Goal: Task Accomplishment & Management: Use online tool/utility

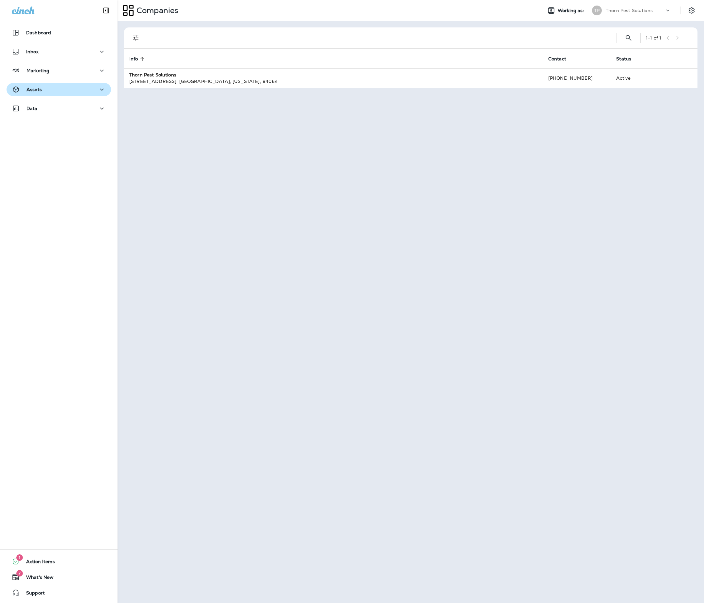
click at [52, 88] on div "Assets" at bounding box center [59, 90] width 94 height 8
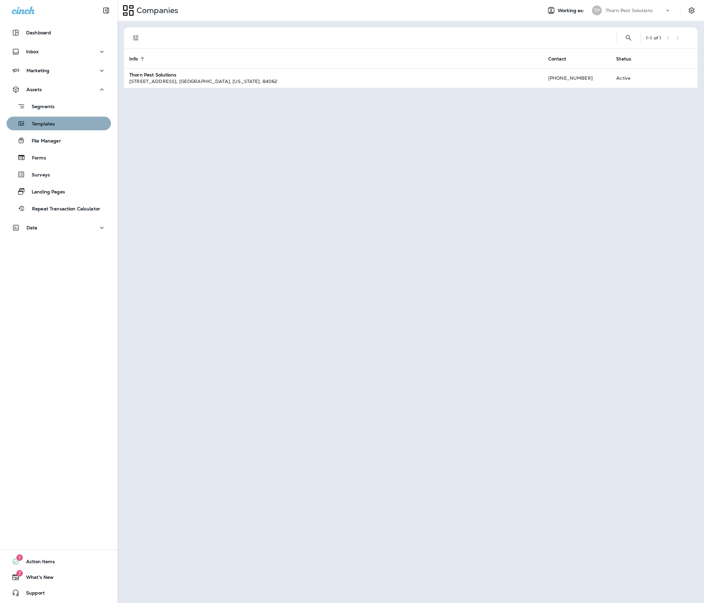
click at [67, 117] on button "Templates" at bounding box center [59, 124] width 105 height 14
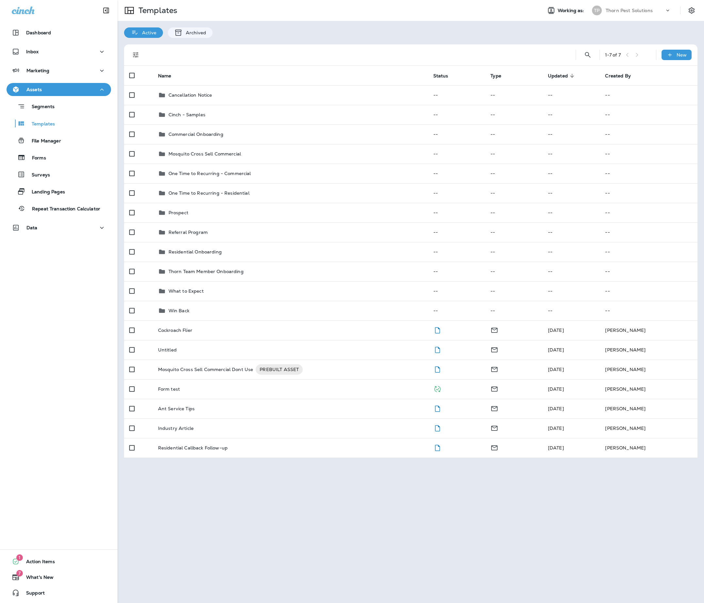
drag, startPoint x: 269, startPoint y: 522, endPoint x: 235, endPoint y: 512, distance: 36.2
click at [269, 522] on div "Templates Working as: TP Thorn Pest Solutions Active Archived 1 - 7 of 7 New Na…" at bounding box center [411, 301] width 587 height 603
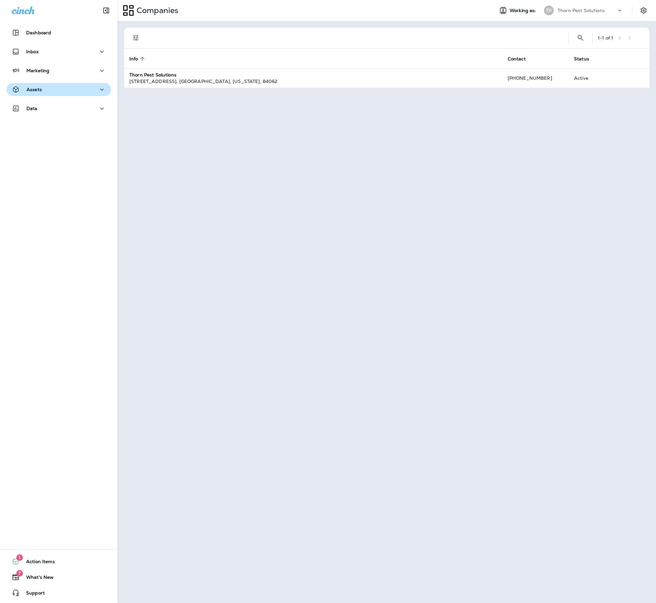
click at [58, 90] on div "Assets" at bounding box center [59, 90] width 94 height 8
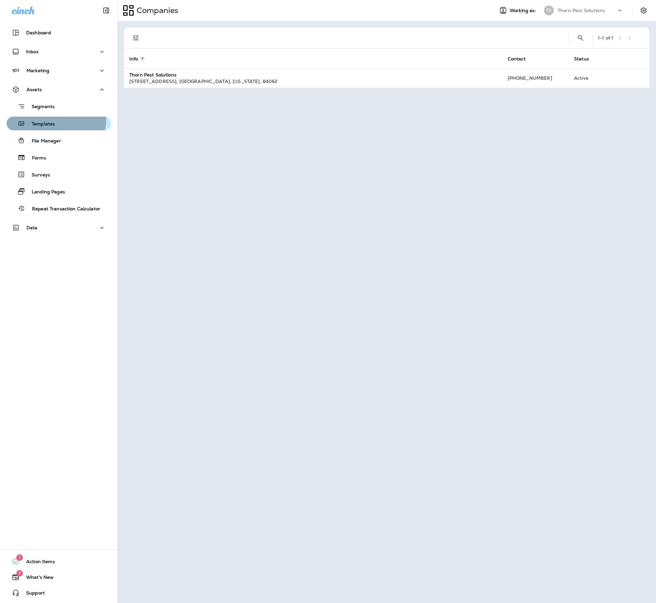
click at [55, 121] on p "Templates" at bounding box center [40, 124] width 30 height 6
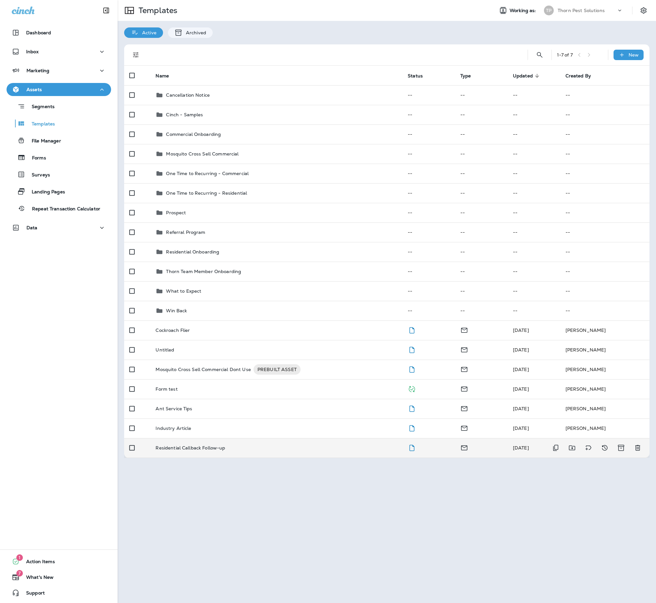
click at [212, 451] on p "Residential Callback Follow-up" at bounding box center [191, 447] width 70 height 5
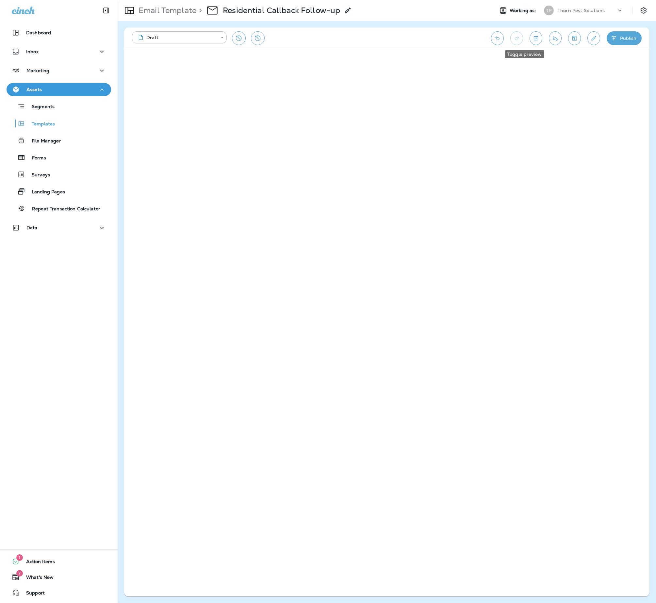
click at [533, 38] on icon "Toggle preview" at bounding box center [536, 38] width 7 height 7
click at [619, 61] on input "text" at bounding box center [591, 60] width 83 height 8
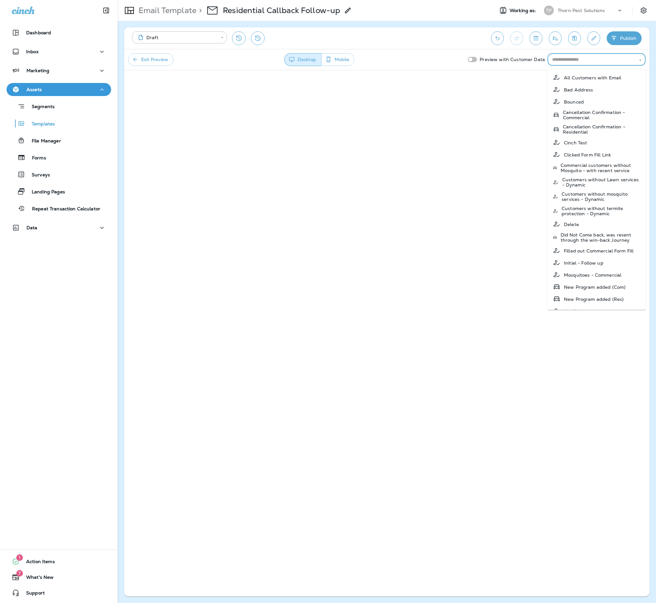
click at [585, 75] on p "All Customers with Email" at bounding box center [592, 77] width 57 height 5
type input "**********"
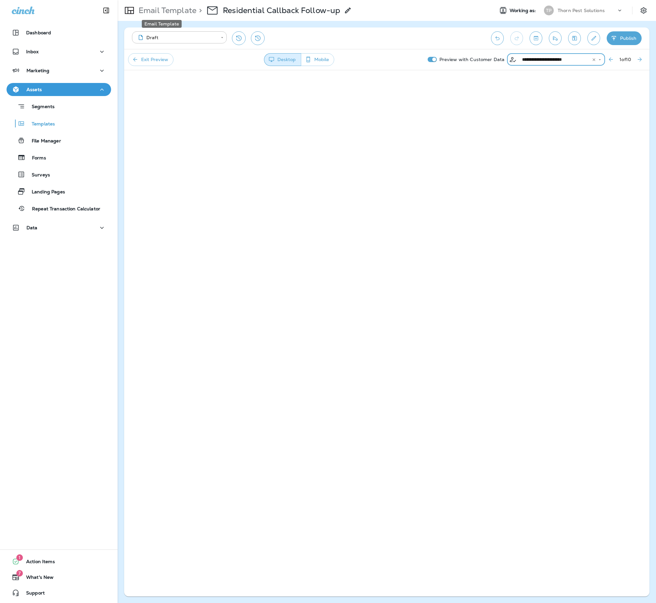
click at [182, 10] on p "Email Template" at bounding box center [166, 11] width 60 height 10
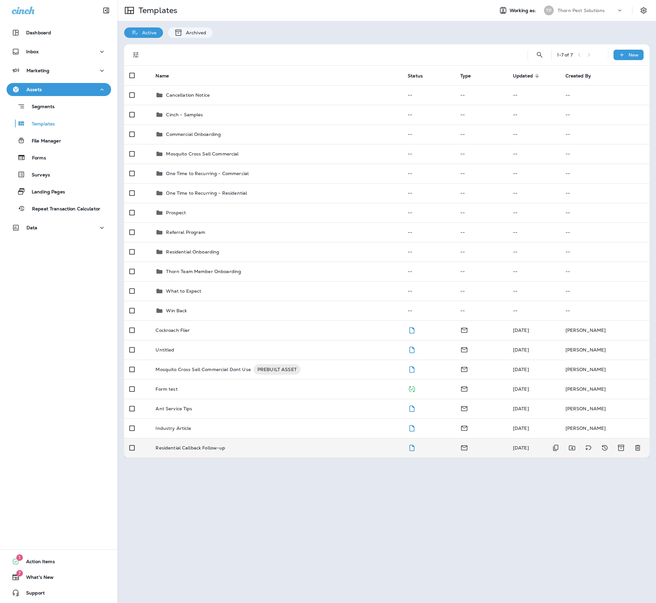
click at [379, 451] on div "Residential Callback Follow-up" at bounding box center [277, 447] width 242 height 5
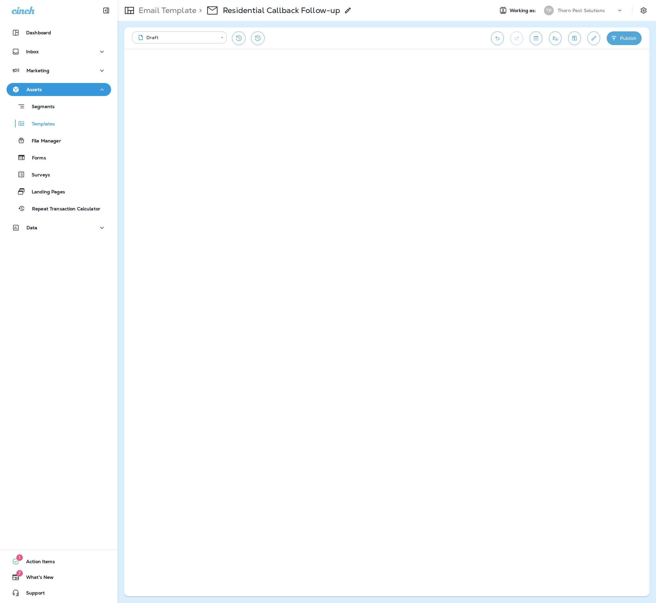
click at [621, 35] on button "Publish" at bounding box center [624, 38] width 35 height 14
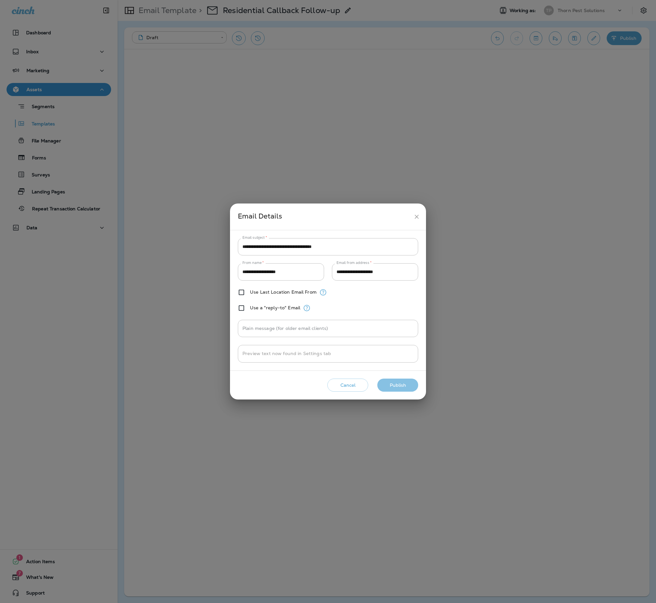
click at [398, 392] on button "Publish" at bounding box center [397, 385] width 41 height 13
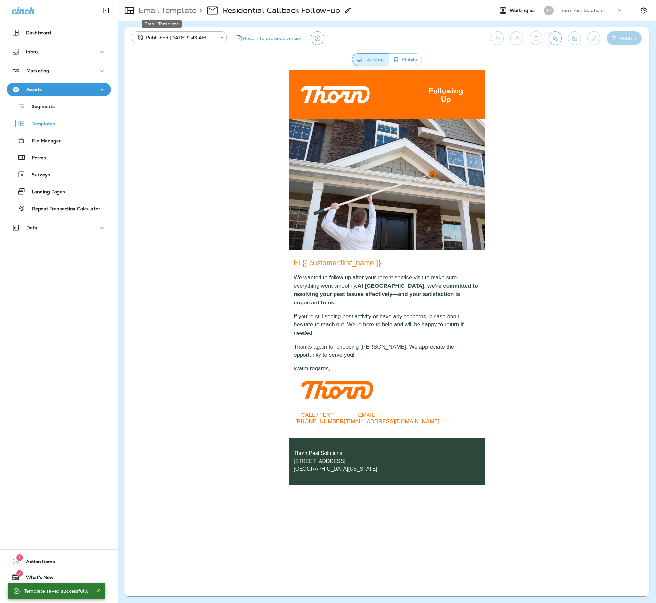
click at [158, 9] on p "Email Template" at bounding box center [166, 11] width 60 height 10
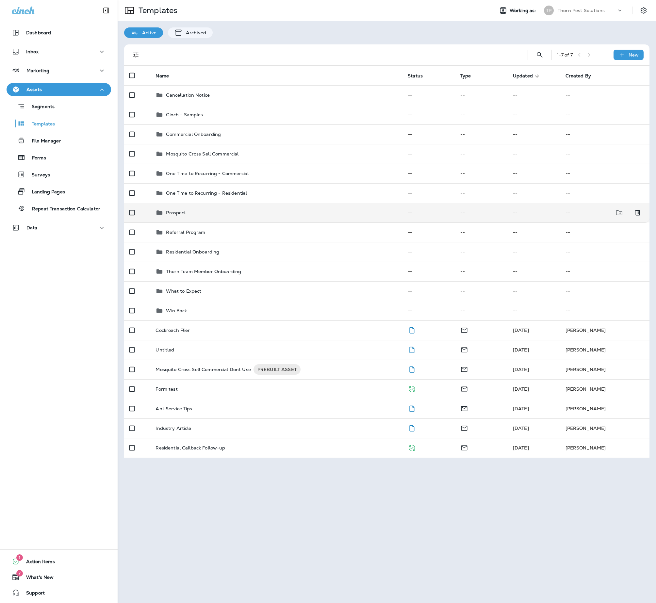
click at [216, 217] on div "Prospect" at bounding box center [277, 213] width 242 height 8
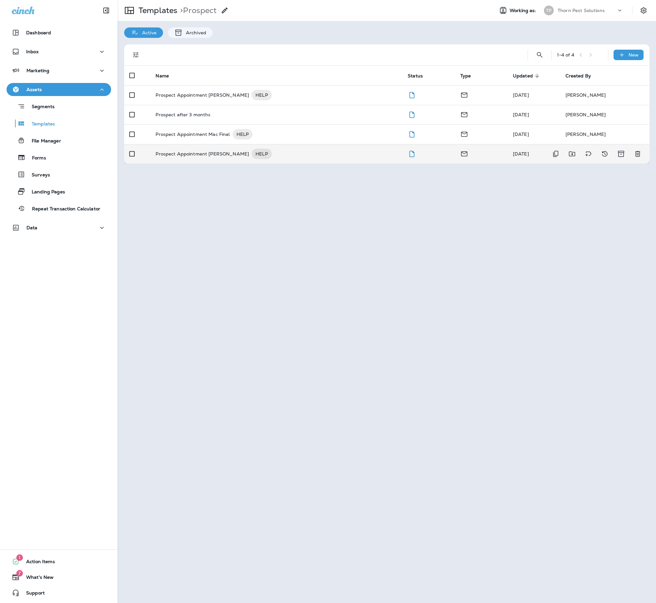
click at [284, 154] on div "Prospect Appointment [PERSON_NAME] HELP" at bounding box center [277, 154] width 242 height 10
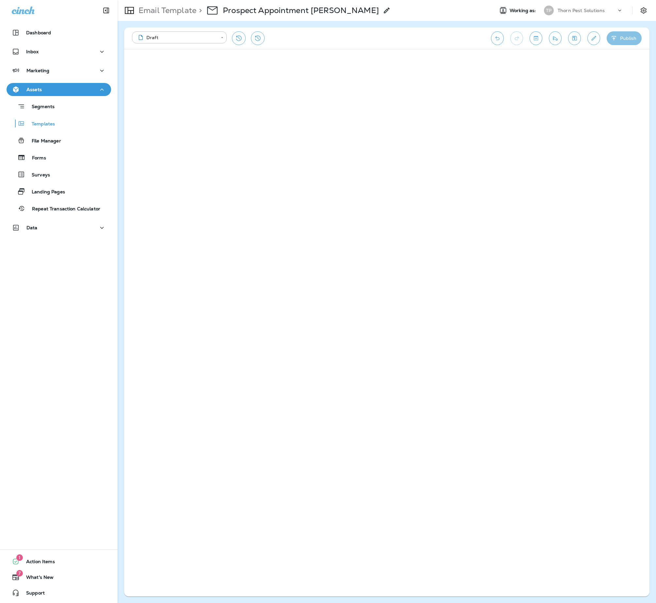
click at [616, 39] on button "Publish" at bounding box center [624, 38] width 35 height 14
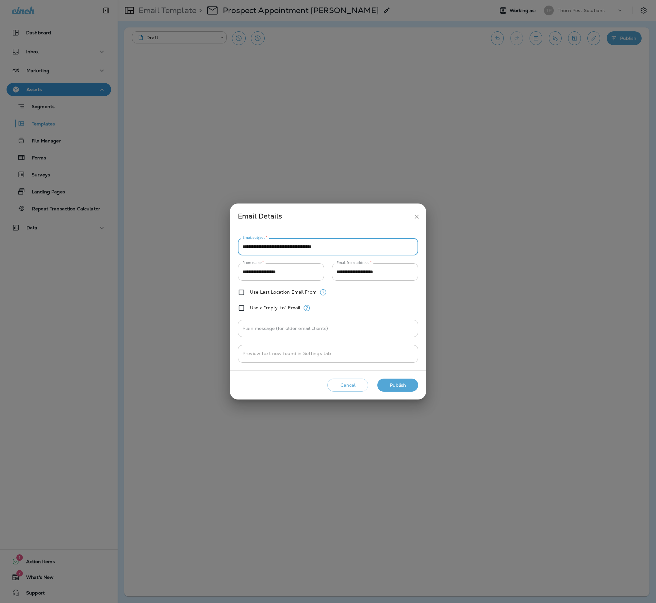
type input "**********"
click at [386, 392] on button "Publish" at bounding box center [397, 385] width 41 height 13
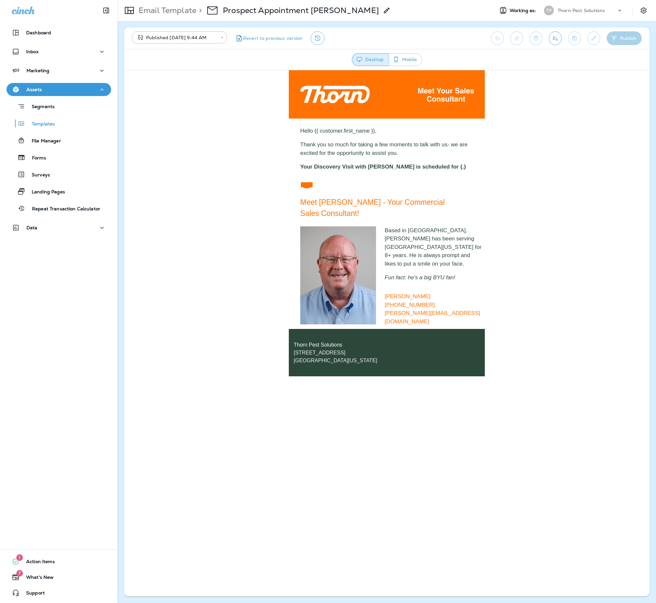
click at [403, 58] on button "Mobile" at bounding box center [405, 59] width 33 height 13
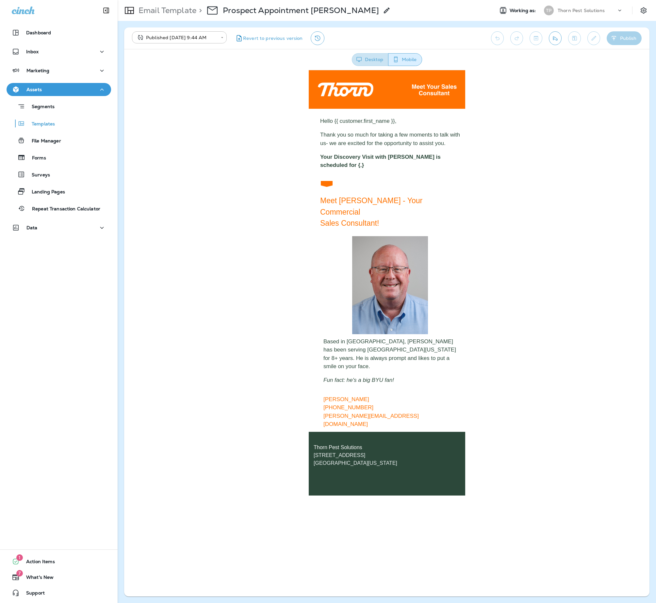
click at [372, 61] on button "Desktop" at bounding box center [370, 59] width 37 height 13
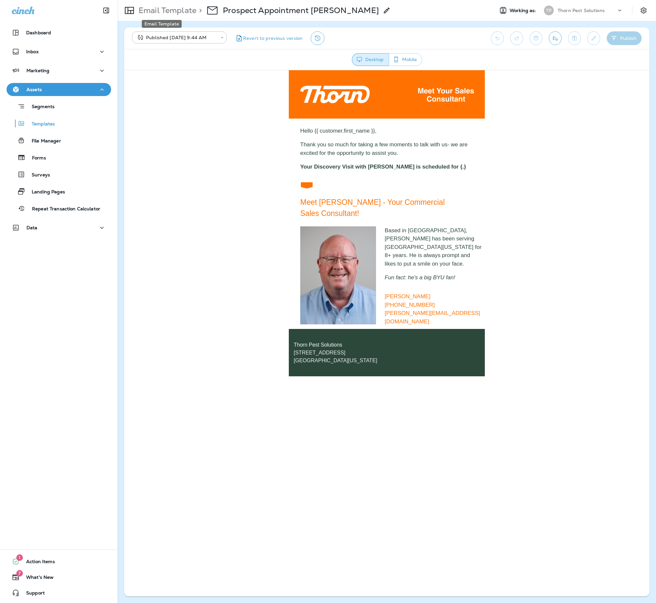
click at [159, 14] on p "Email Template" at bounding box center [166, 11] width 60 height 10
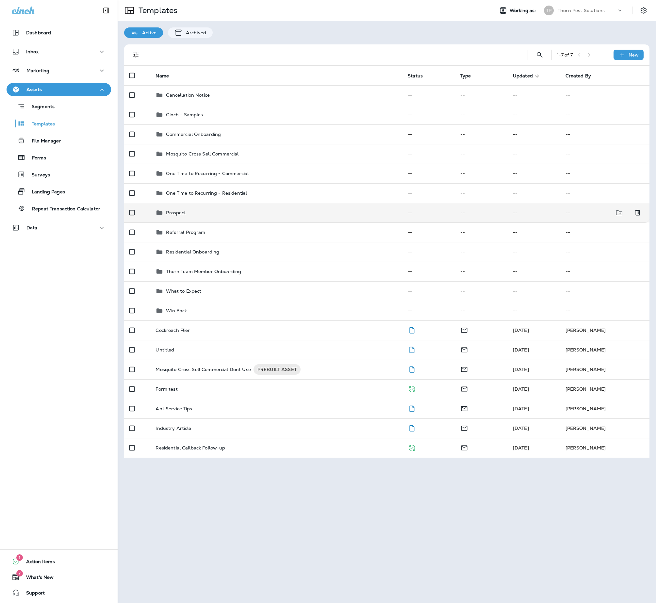
click at [242, 217] on div "Prospect" at bounding box center [277, 213] width 242 height 8
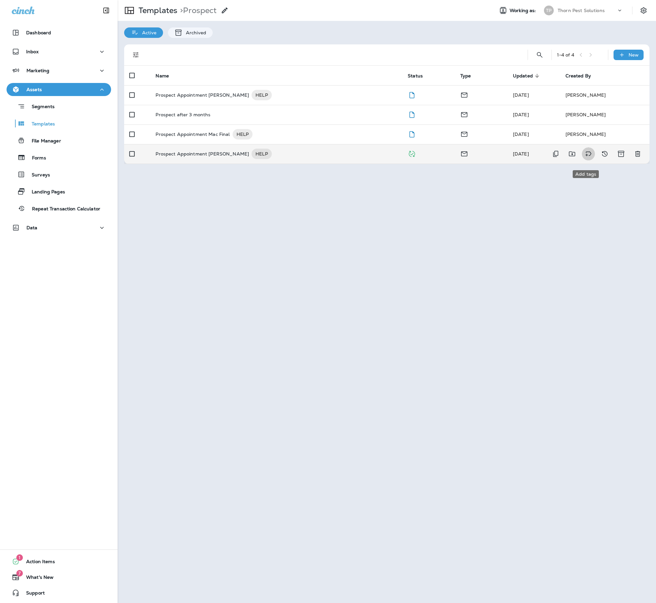
click at [587, 158] on icon "Add tags" at bounding box center [588, 154] width 8 height 8
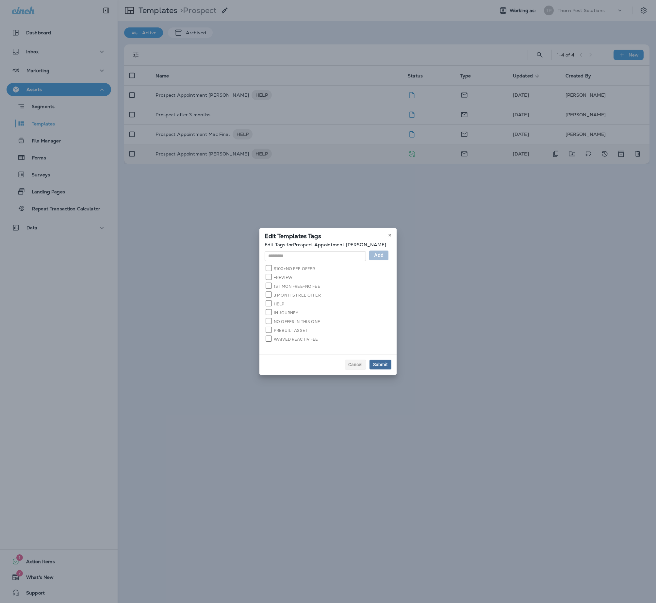
click at [388, 367] on div "Submit" at bounding box center [380, 364] width 15 height 5
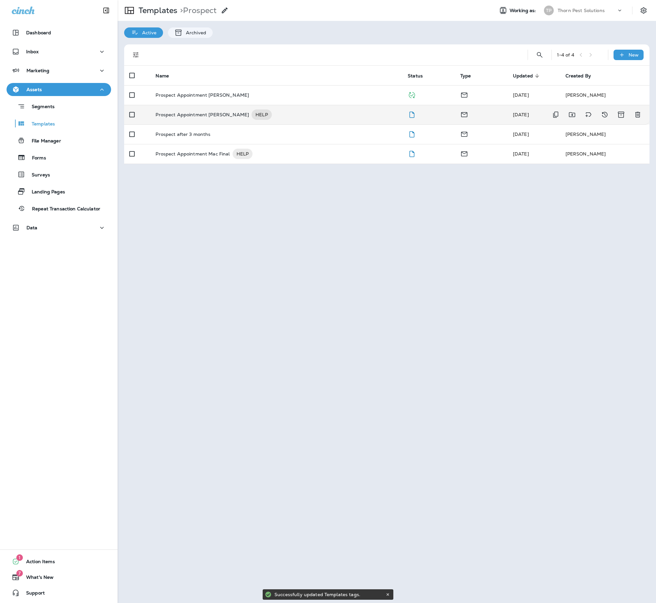
click at [208, 120] on p "Prospect Appointment [PERSON_NAME]" at bounding box center [202, 114] width 93 height 10
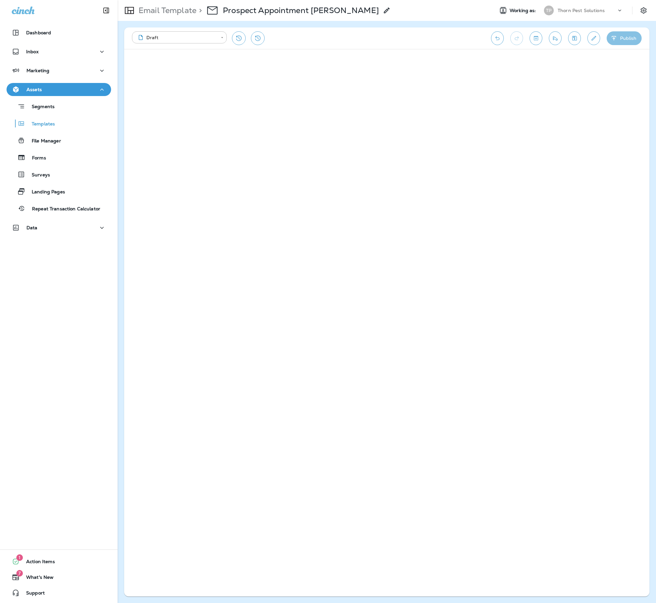
click at [616, 40] on button "Publish" at bounding box center [624, 38] width 35 height 14
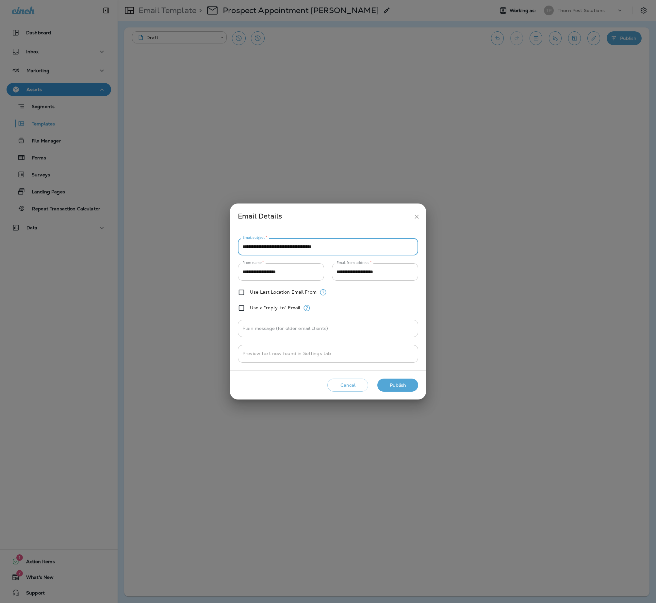
type input "**********"
click at [389, 392] on button "Publish" at bounding box center [397, 385] width 41 height 13
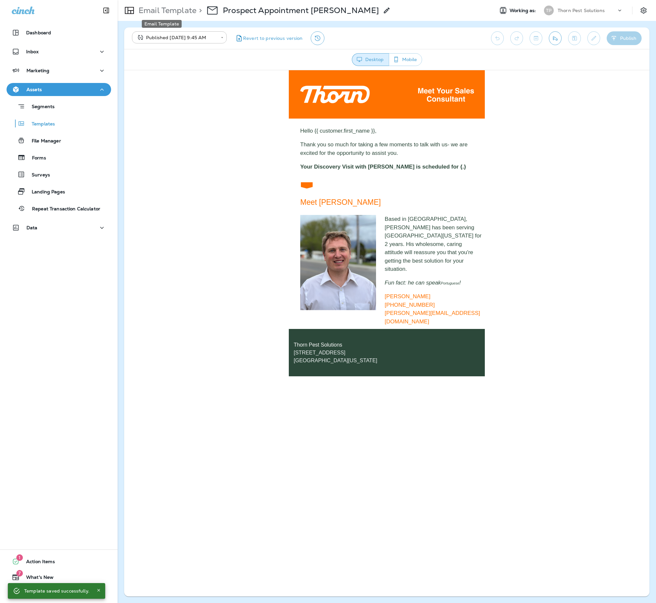
click at [174, 10] on p "Email Template" at bounding box center [166, 11] width 60 height 10
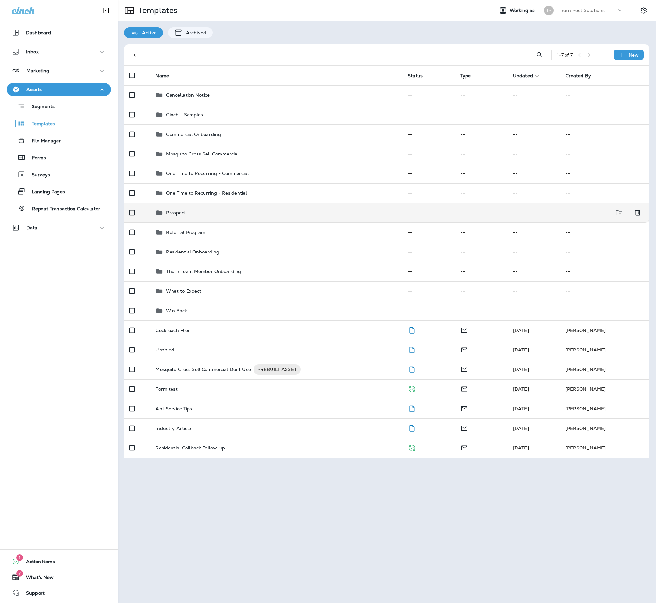
click at [203, 217] on div "Prospect" at bounding box center [277, 213] width 242 height 8
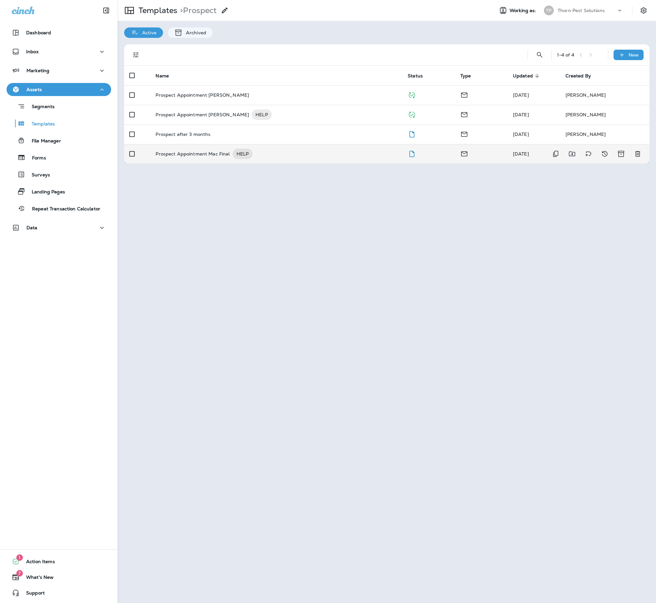
click at [230, 157] on p "Prospect Appointment Mac Final" at bounding box center [193, 154] width 74 height 10
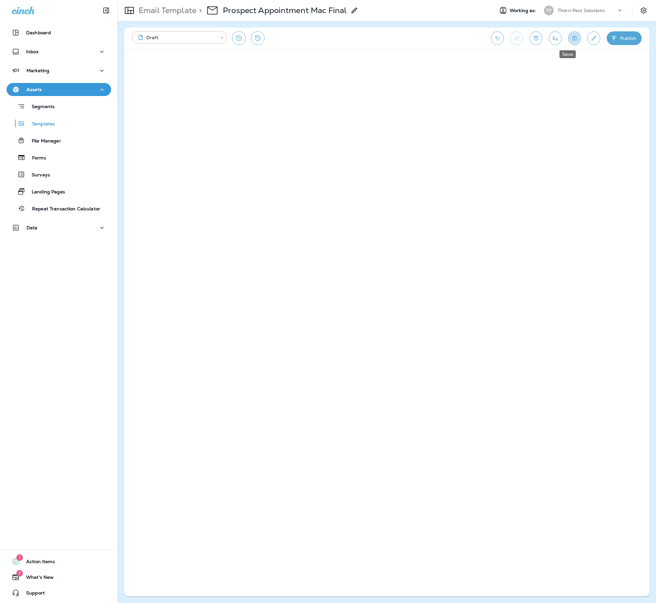
click at [571, 40] on icon "Save" at bounding box center [574, 38] width 7 height 7
click at [614, 38] on button "Publish" at bounding box center [624, 38] width 35 height 14
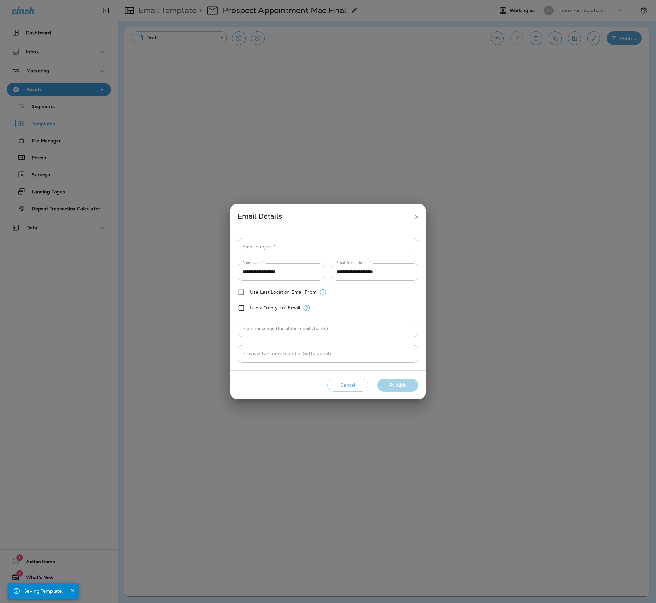
click at [305, 238] on input "Email subject   *" at bounding box center [328, 246] width 180 height 17
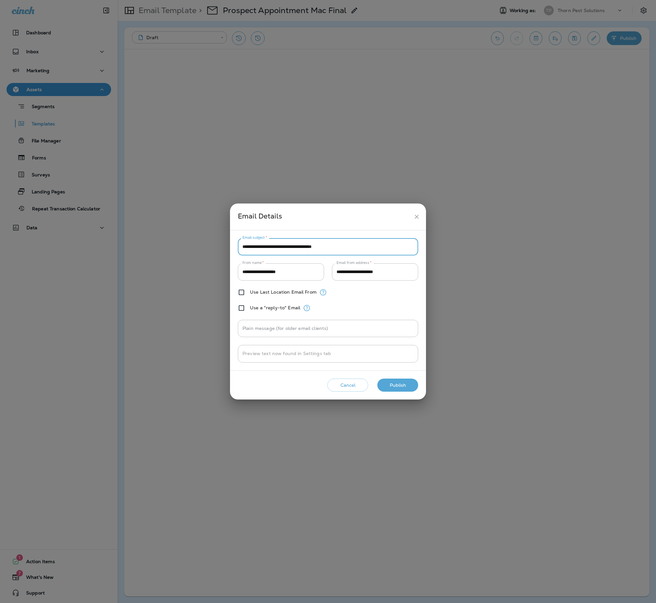
type input "**********"
click at [391, 392] on button "Publish" at bounding box center [397, 385] width 41 height 13
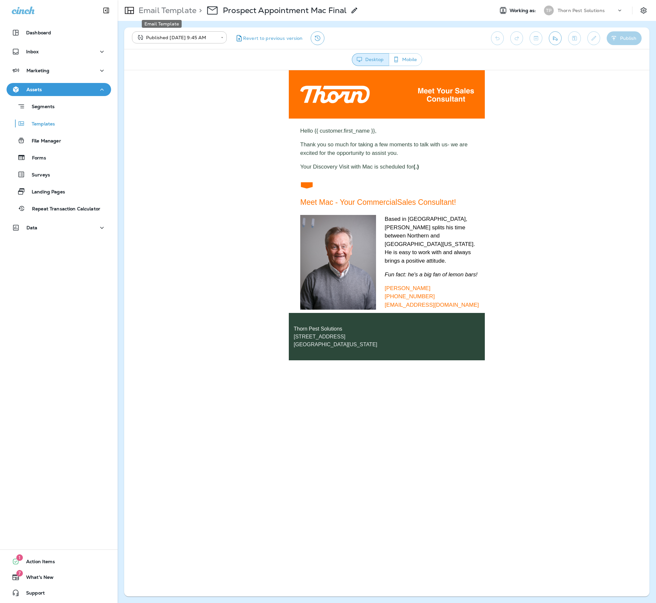
click at [163, 9] on p "Email Template" at bounding box center [166, 11] width 60 height 10
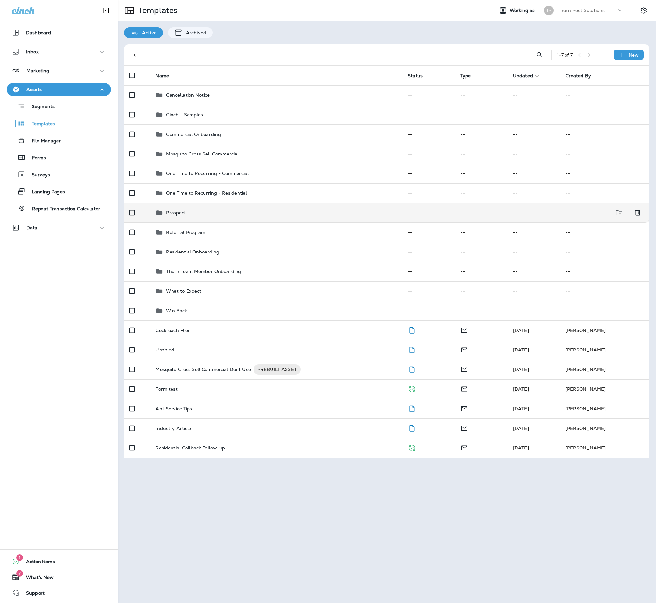
click at [213, 217] on div "Prospect" at bounding box center [277, 213] width 242 height 8
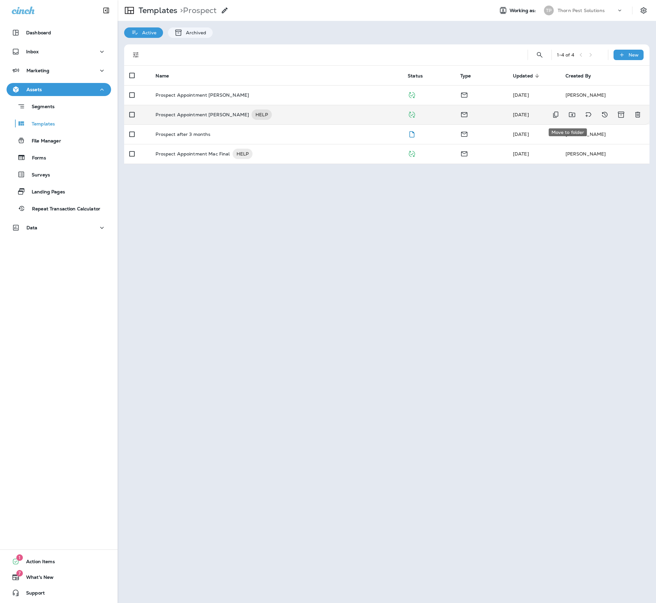
click at [574, 116] on icon "Move to folder" at bounding box center [572, 114] width 6 height 5
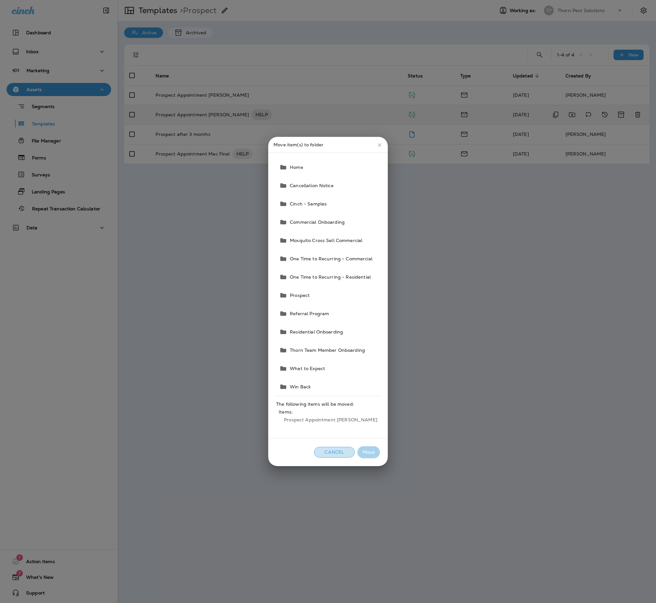
click at [337, 452] on button "Cancel" at bounding box center [334, 452] width 41 height 11
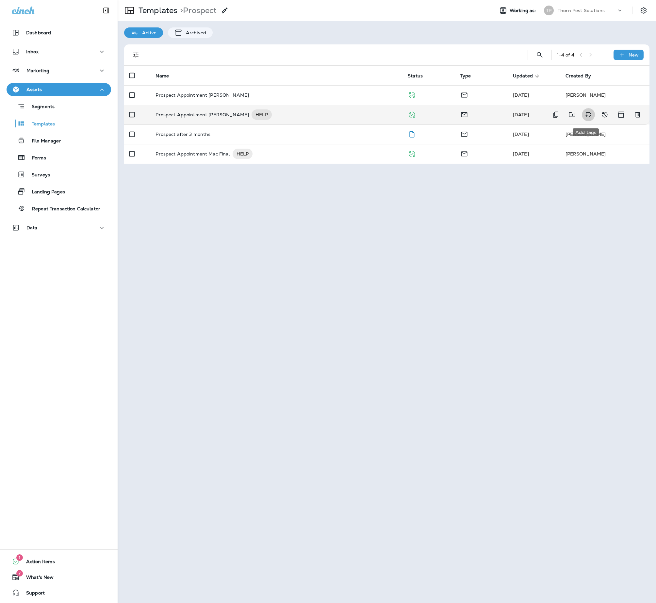
click at [587, 118] on icon "Add tags" at bounding box center [588, 115] width 8 height 8
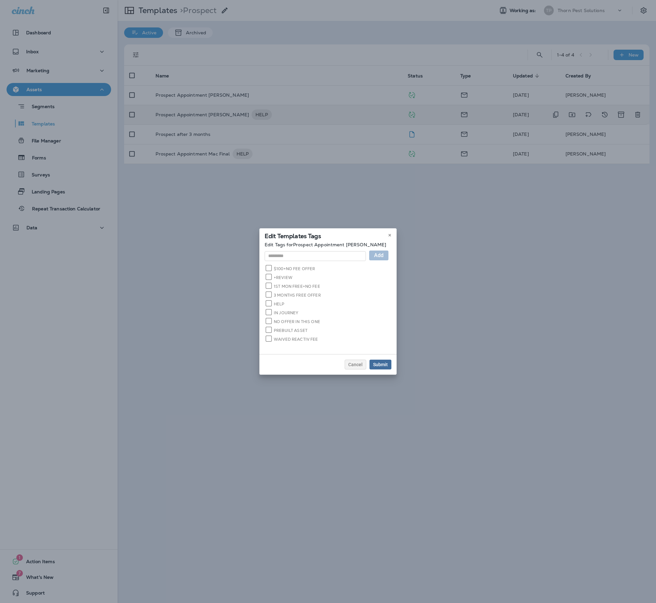
click at [391, 369] on button "Submit" at bounding box center [380, 365] width 22 height 10
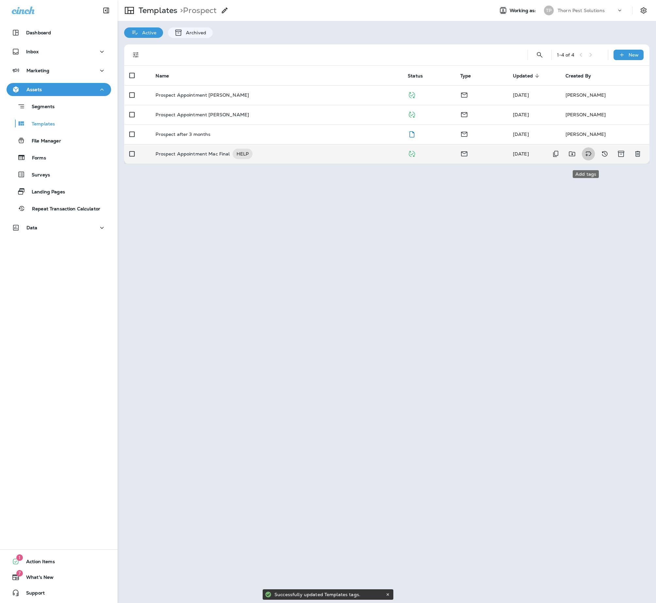
click at [584, 158] on icon "Add tags" at bounding box center [588, 154] width 8 height 8
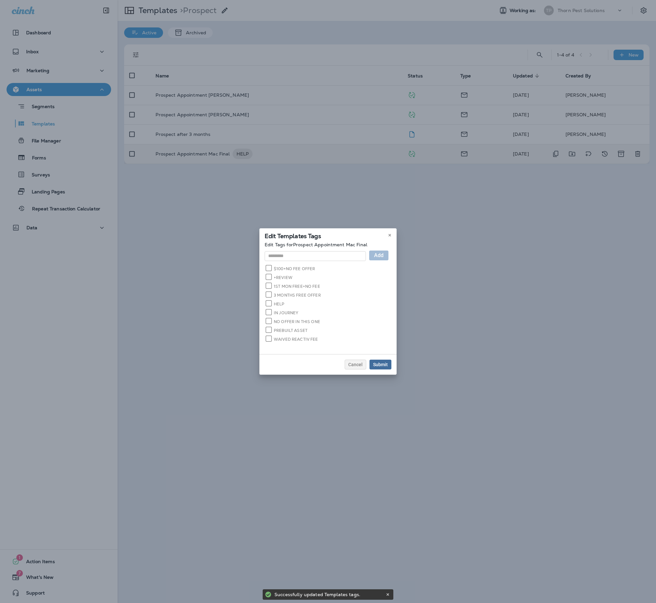
click at [388, 367] on div "Submit" at bounding box center [380, 364] width 15 height 5
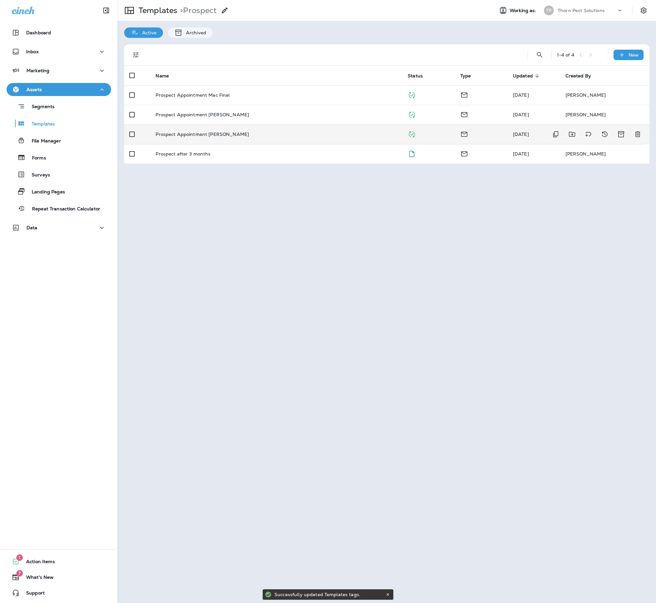
click at [500, 137] on td at bounding box center [481, 134] width 53 height 20
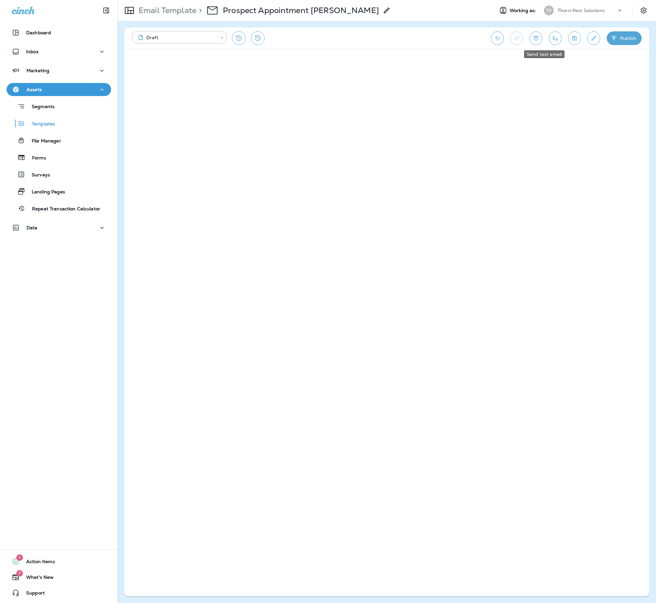
click at [552, 39] on icon "Send test email" at bounding box center [555, 38] width 7 height 7
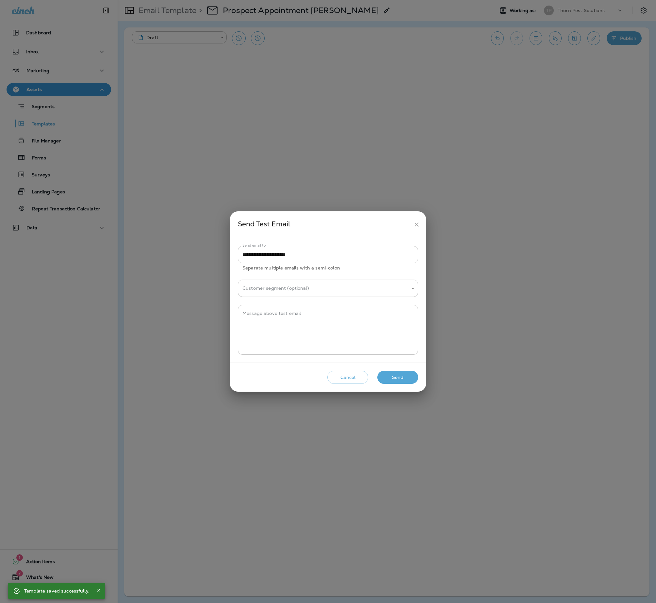
click at [252, 252] on input "**********" at bounding box center [328, 254] width 180 height 17
type input "**********"
click at [317, 292] on input "Customer segment (optional)" at bounding box center [323, 288] width 165 height 11
click at [385, 272] on div "**********" at bounding box center [328, 300] width 180 height 109
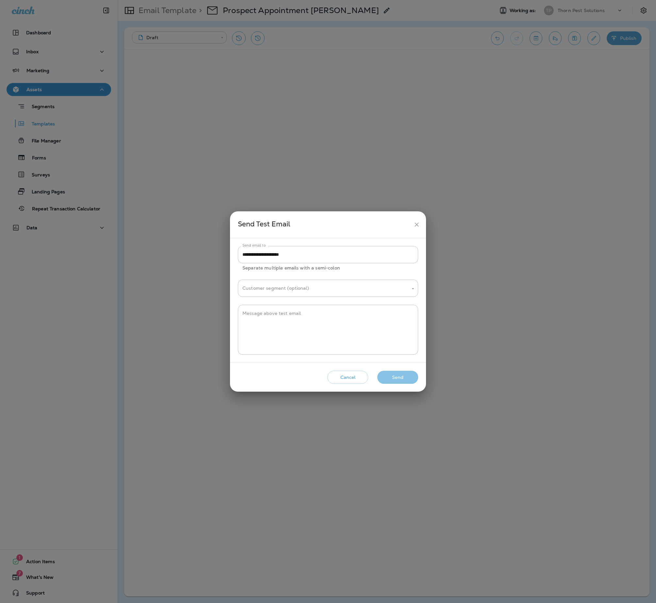
click at [391, 380] on button "Send" at bounding box center [397, 377] width 41 height 13
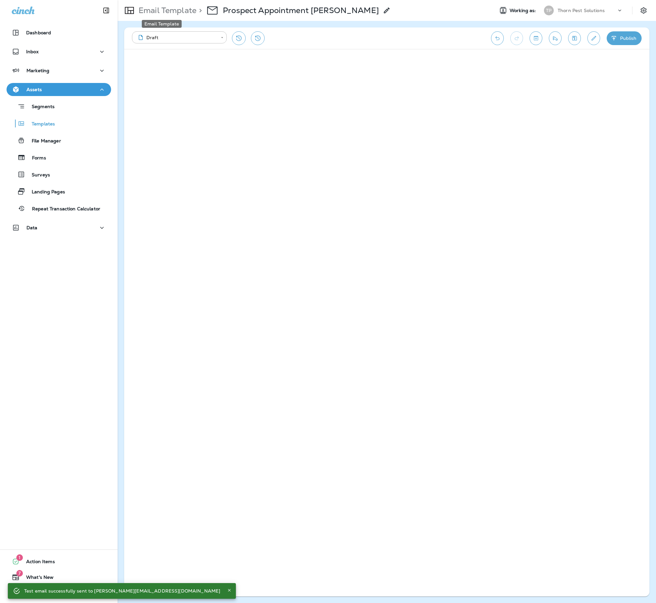
click at [148, 10] on p "Email Template" at bounding box center [166, 11] width 60 height 10
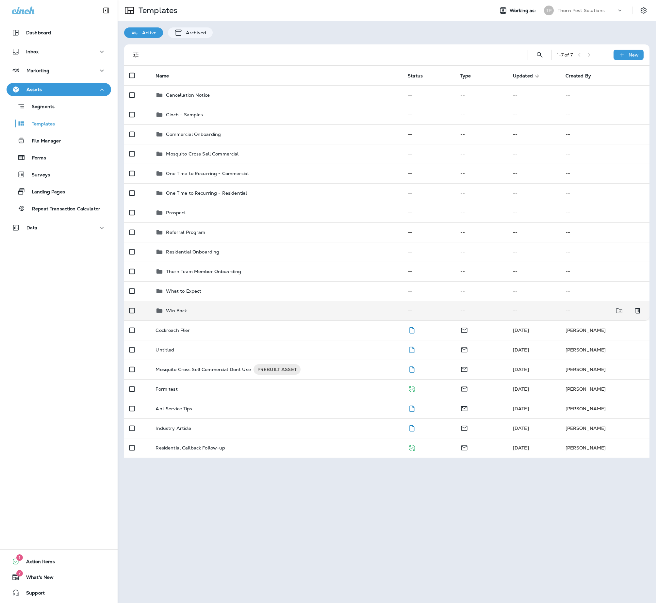
click at [214, 315] on div "Win Back" at bounding box center [277, 311] width 242 height 8
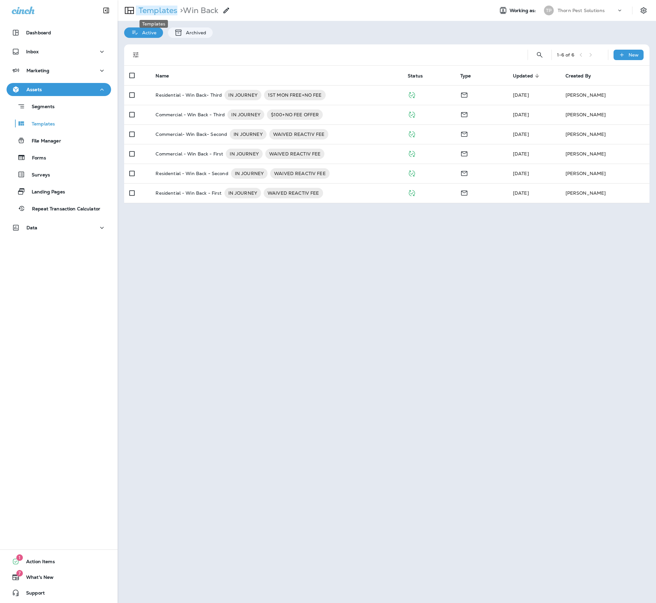
click at [152, 7] on p "Templates" at bounding box center [156, 11] width 41 height 10
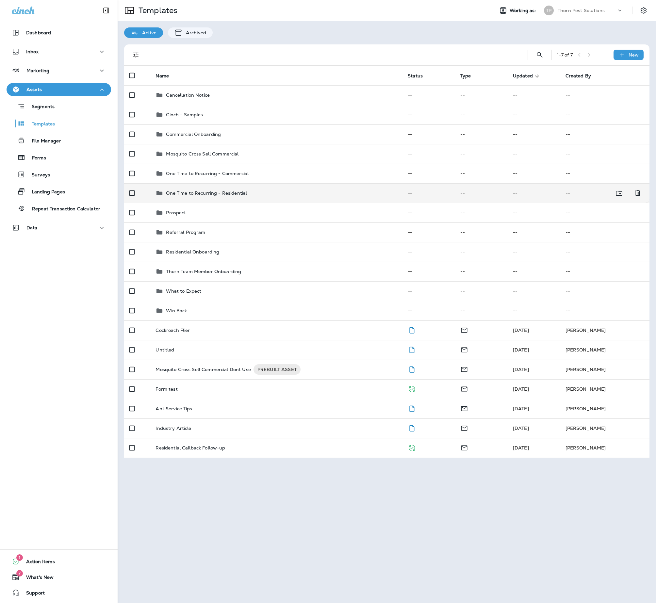
click at [218, 196] on p "One Time to Recurring - Residential" at bounding box center [206, 192] width 81 height 5
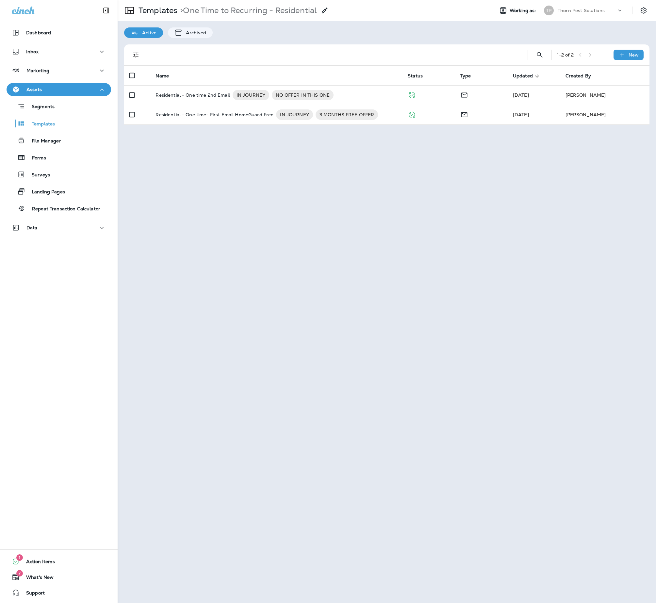
click at [358, 175] on div "Templates > One Time to Recurring - Residential Working as: [PERSON_NAME] Pest …" at bounding box center [387, 301] width 538 height 603
click at [160, 9] on p "Templates" at bounding box center [156, 11] width 41 height 10
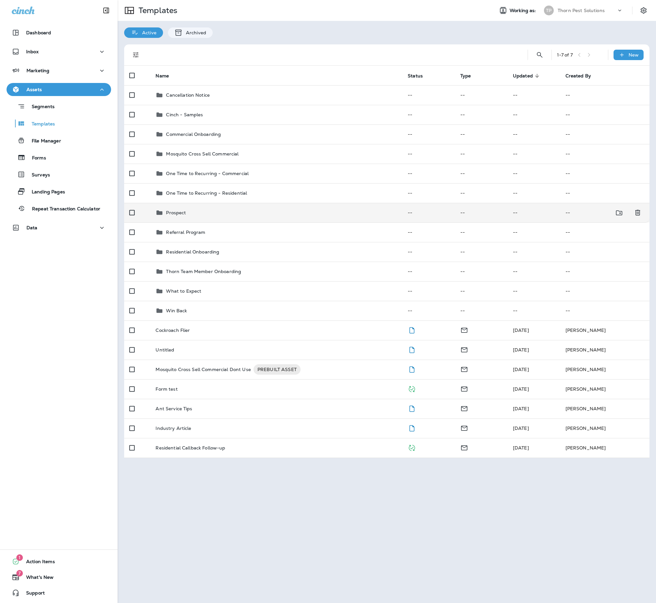
click at [192, 217] on div "Prospect" at bounding box center [277, 213] width 242 height 8
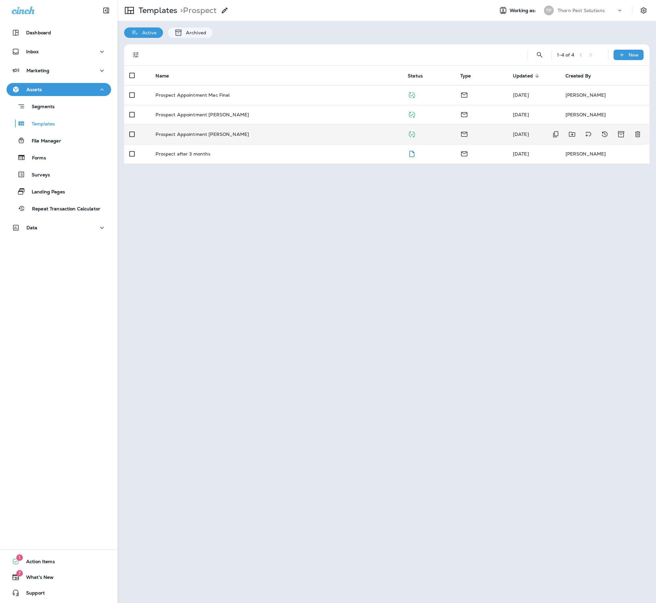
click at [210, 135] on p "Prospect Appointment [PERSON_NAME]" at bounding box center [202, 134] width 93 height 5
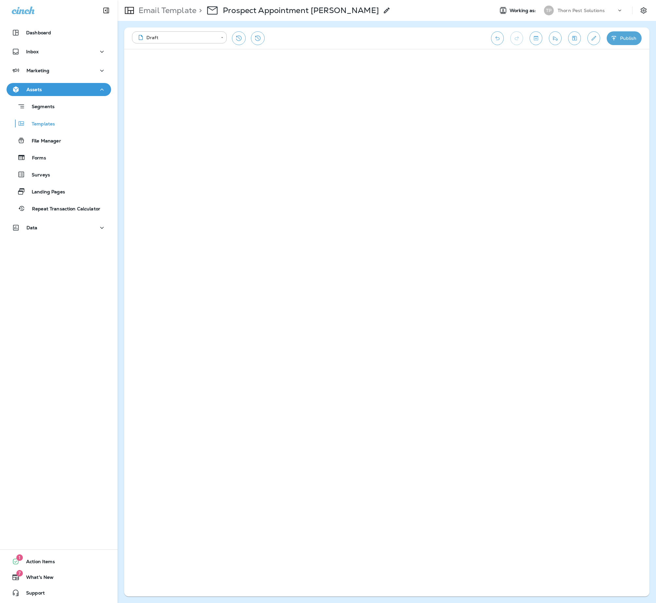
click at [534, 37] on icon "Toggle preview" at bounding box center [536, 38] width 4 height 4
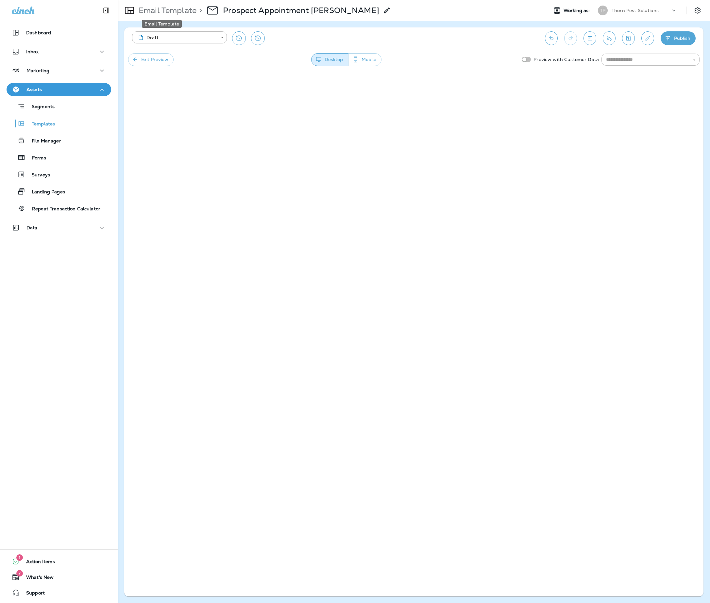
click at [176, 13] on p "Email Template" at bounding box center [166, 11] width 60 height 10
